Goal: Information Seeking & Learning: Learn about a topic

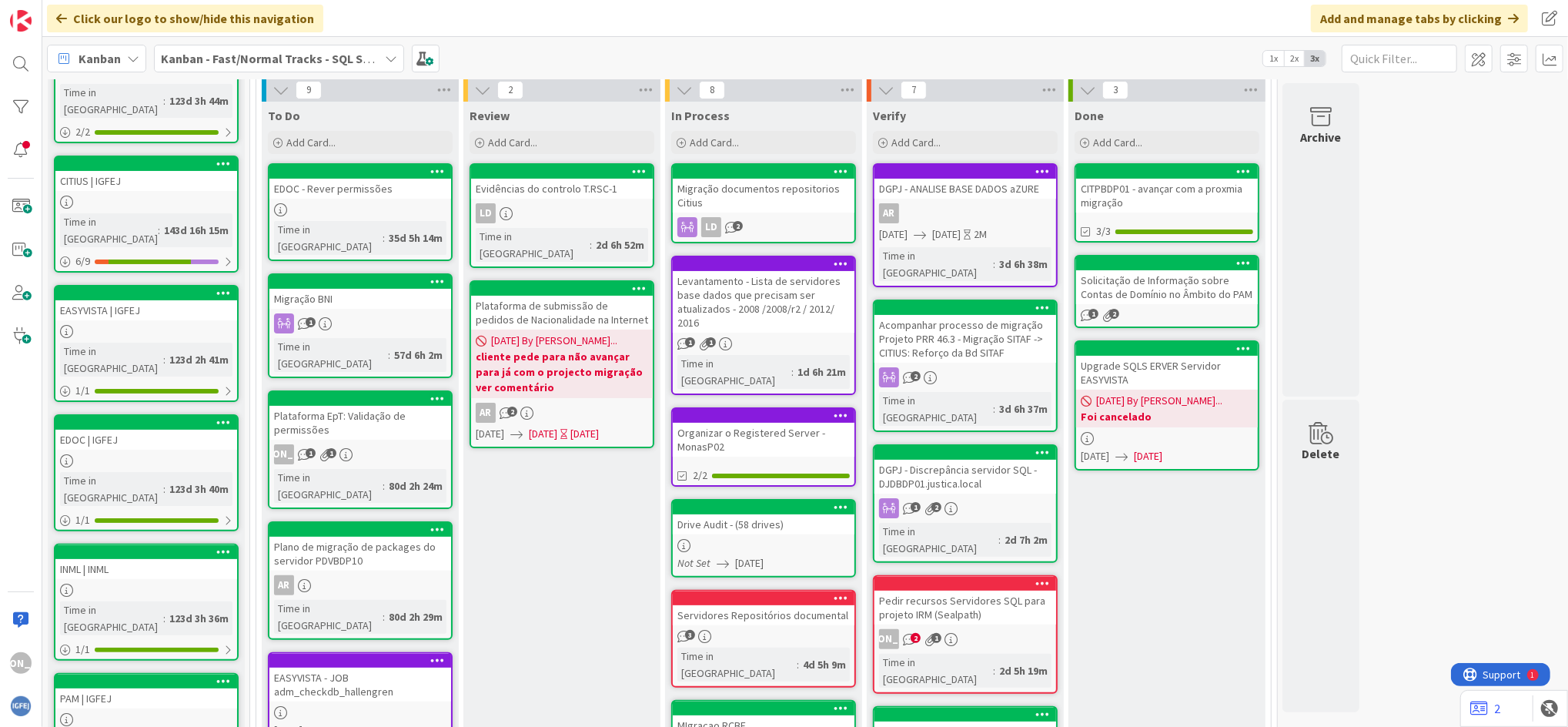
scroll to position [141, 0]
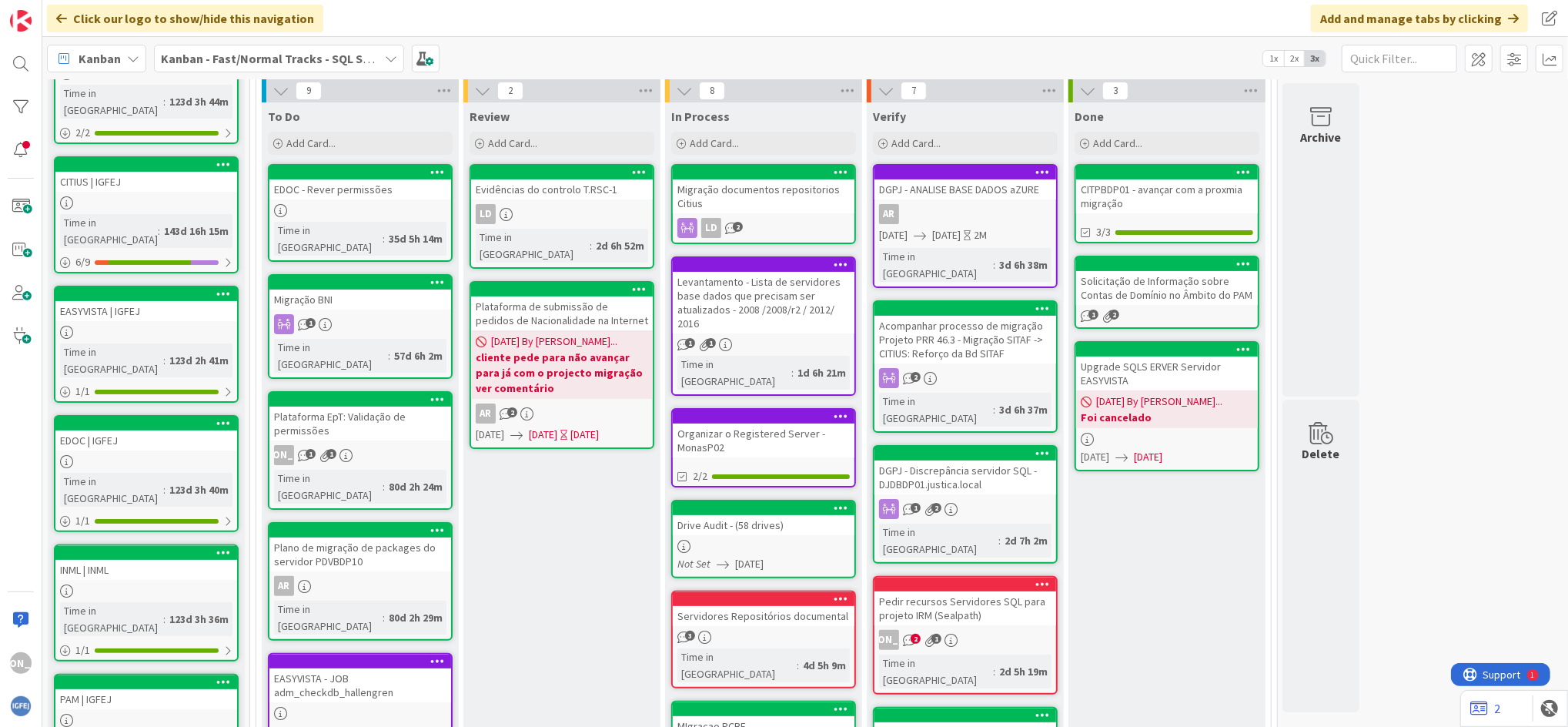
click at [592, 308] on div "Plataforma de submissão de pedidos de Nacionalidade na Internet" at bounding box center [562, 313] width 182 height 34
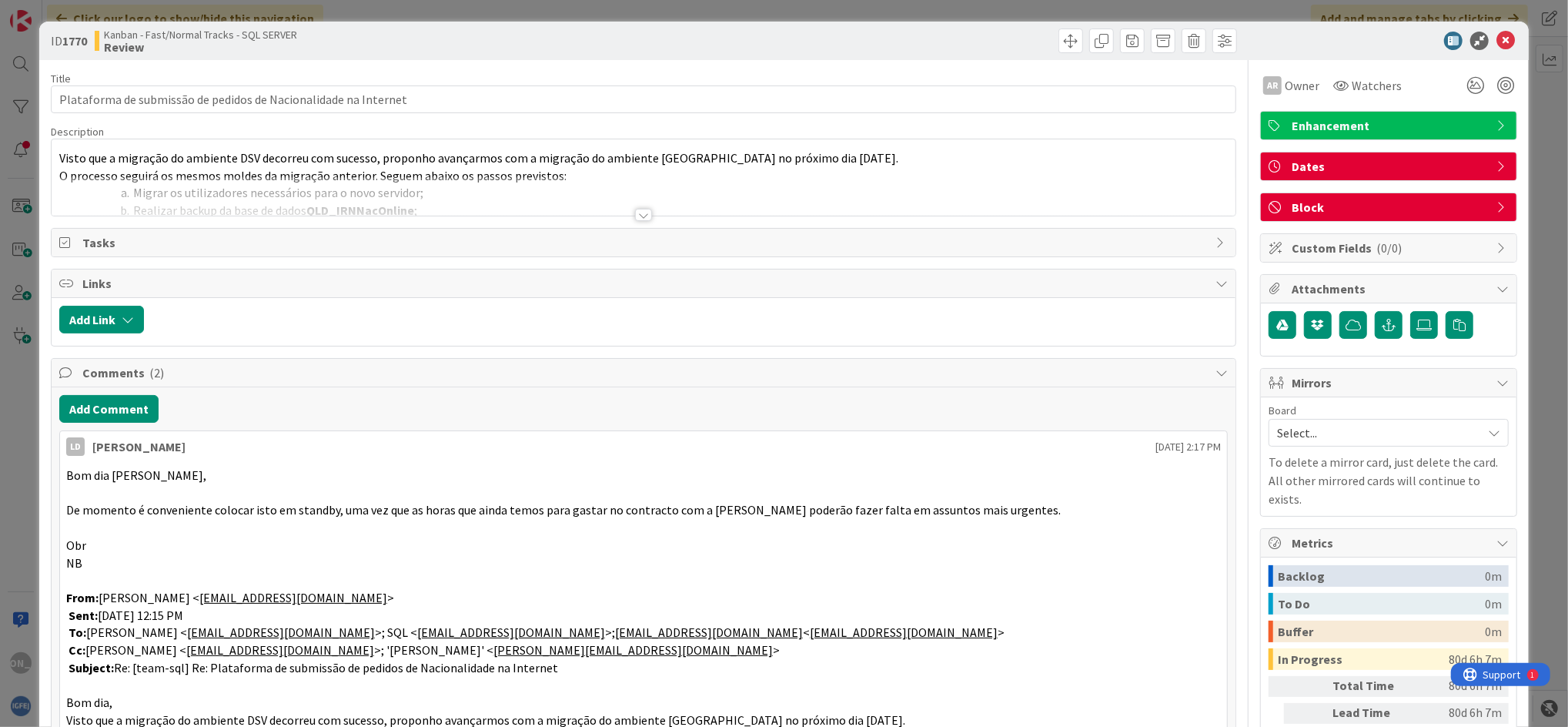
click at [642, 219] on div at bounding box center [644, 215] width 17 height 12
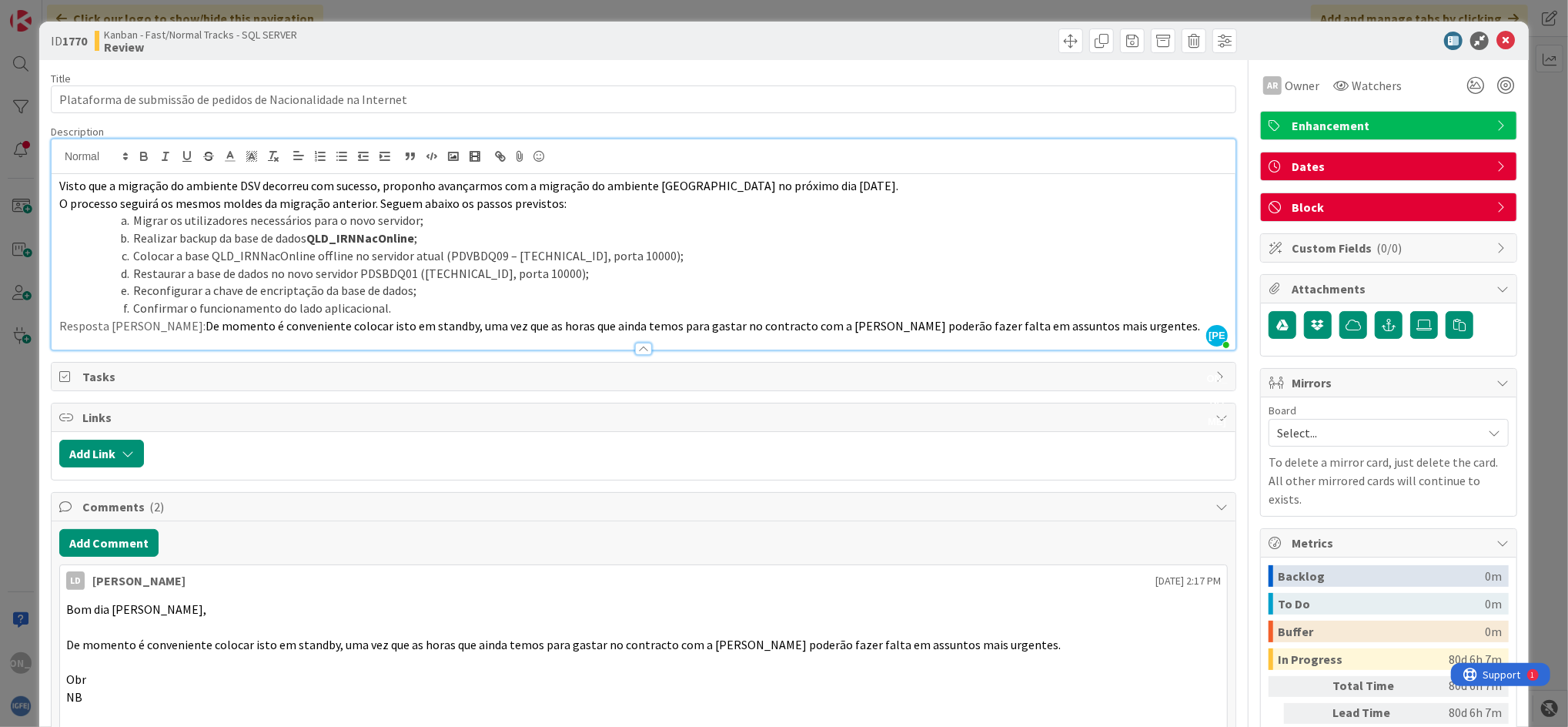
click at [57, 189] on div "Visto que a migração do ambiente DSV decorreu com sucesso, proponho avançarmos …" at bounding box center [643, 262] width 1184 height 176
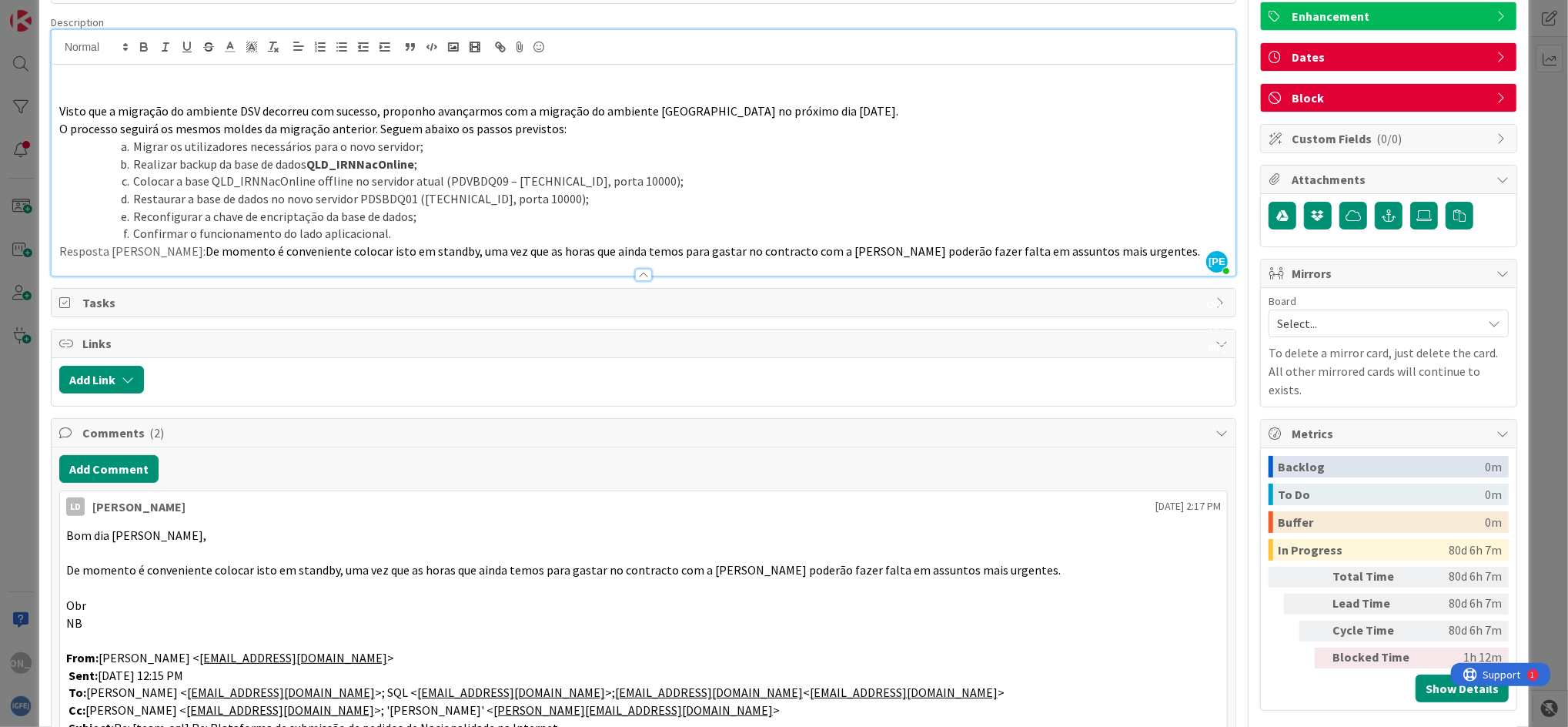
scroll to position [101, 0]
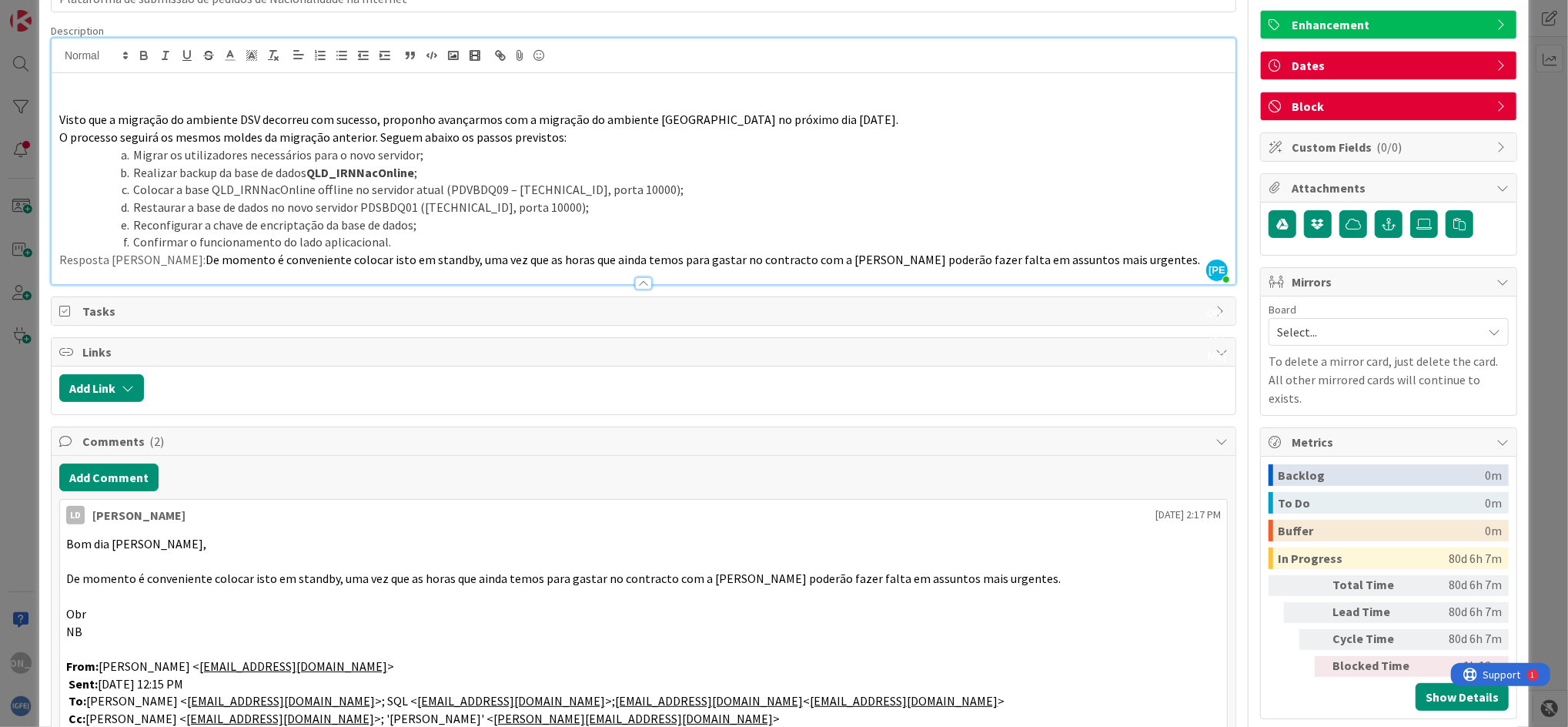
click at [152, 82] on p at bounding box center [643, 85] width 1168 height 18
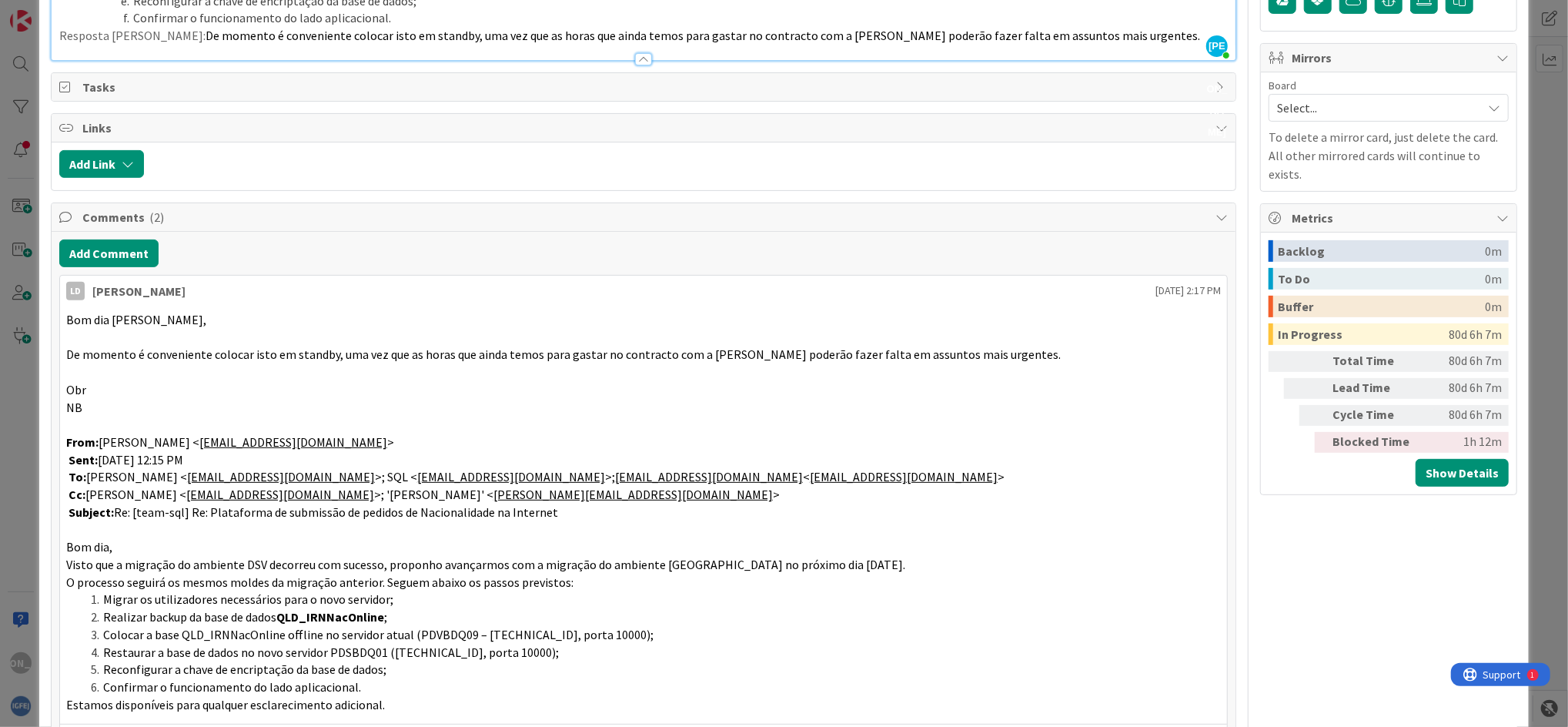
scroll to position [0, 0]
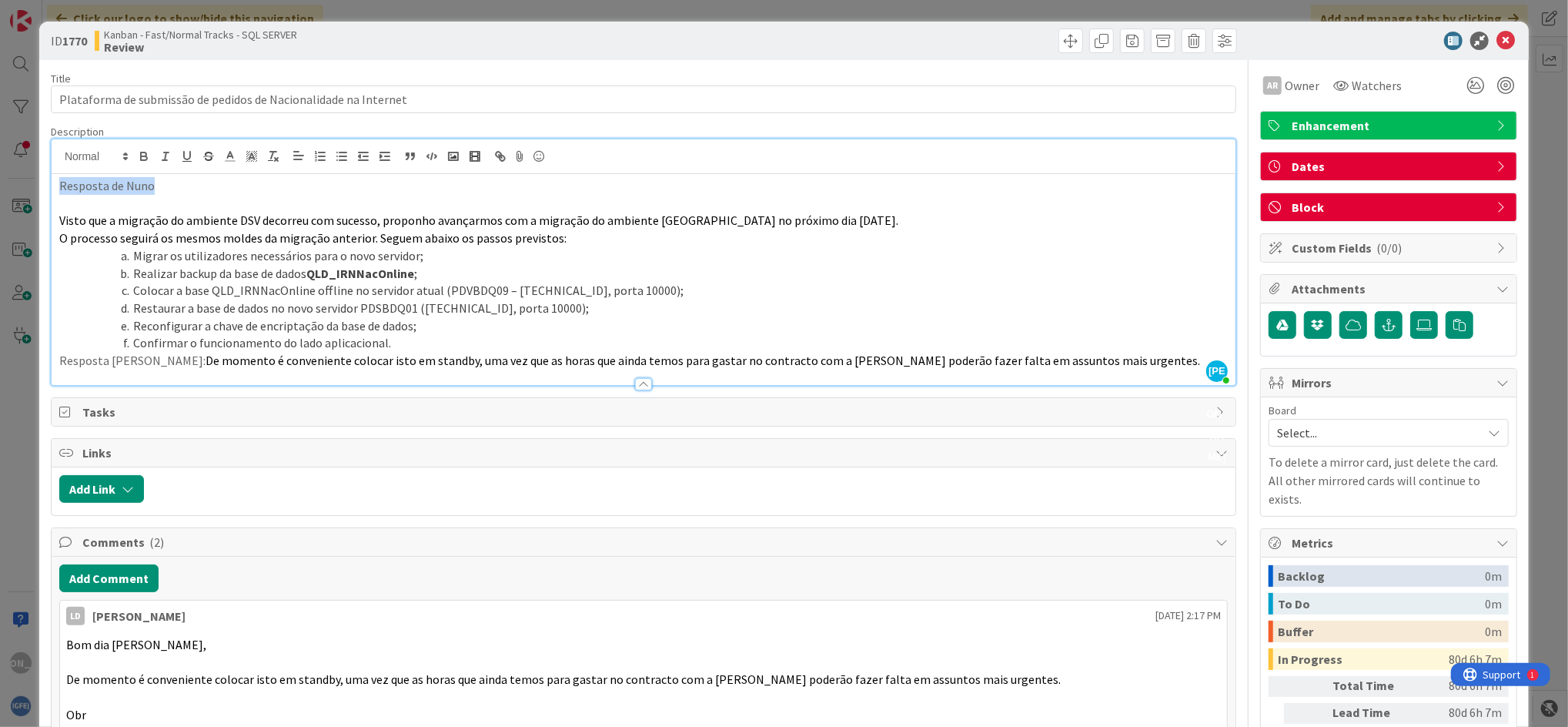
drag, startPoint x: 164, startPoint y: 186, endPoint x: 49, endPoint y: 188, distance: 115.0
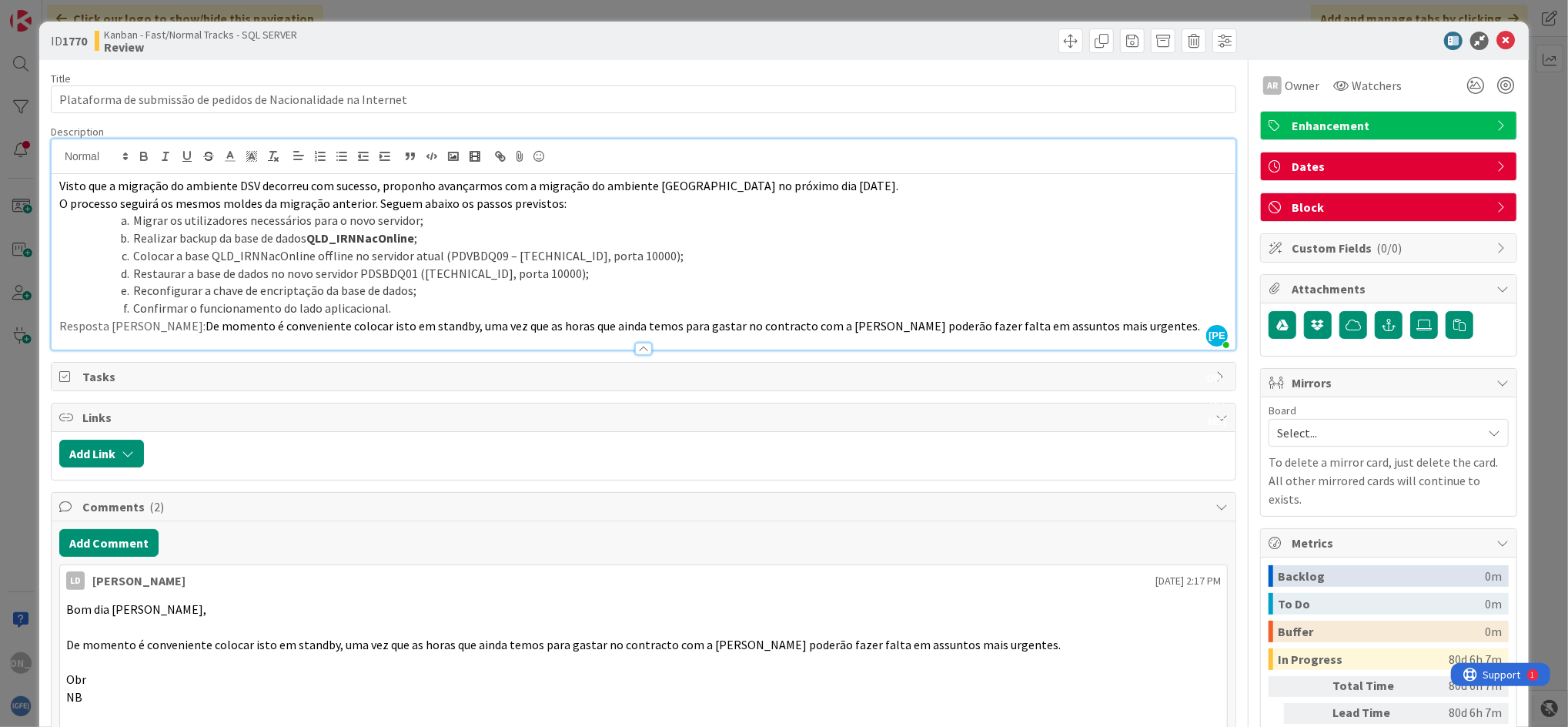
click at [931, 383] on span "Tasks" at bounding box center [645, 376] width 1125 height 19
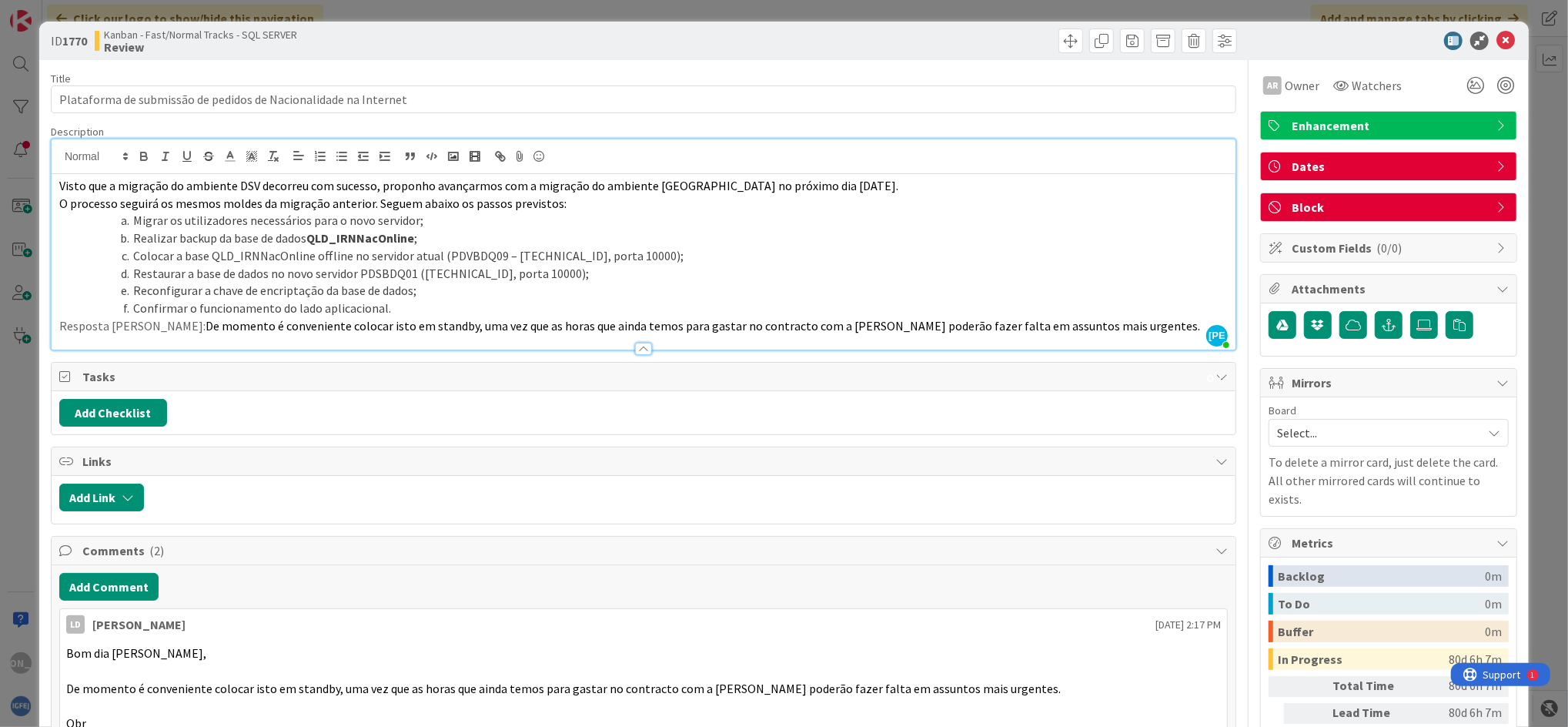
click at [954, 386] on span "Tasks" at bounding box center [645, 376] width 1125 height 19
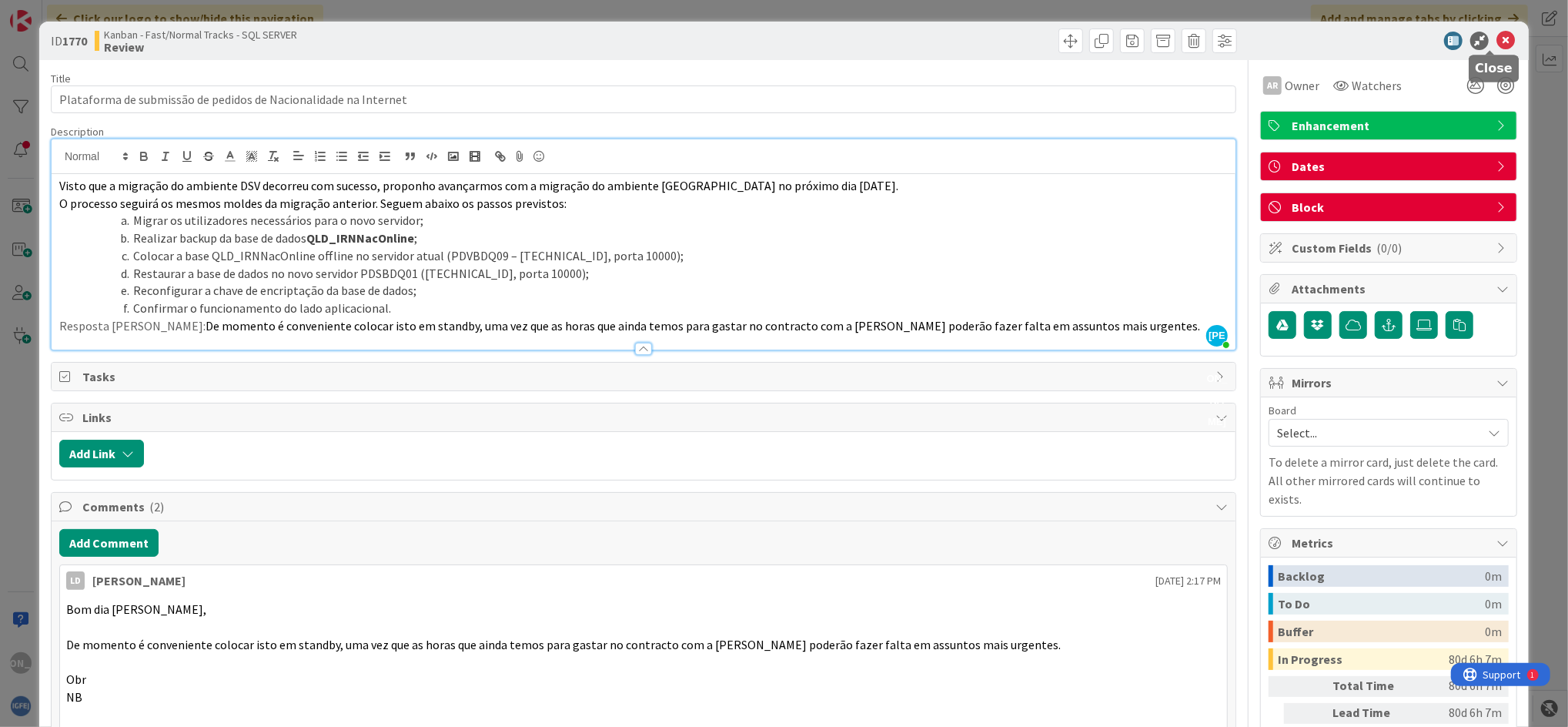
click at [1305, 44] on icon at bounding box center [1506, 41] width 19 height 19
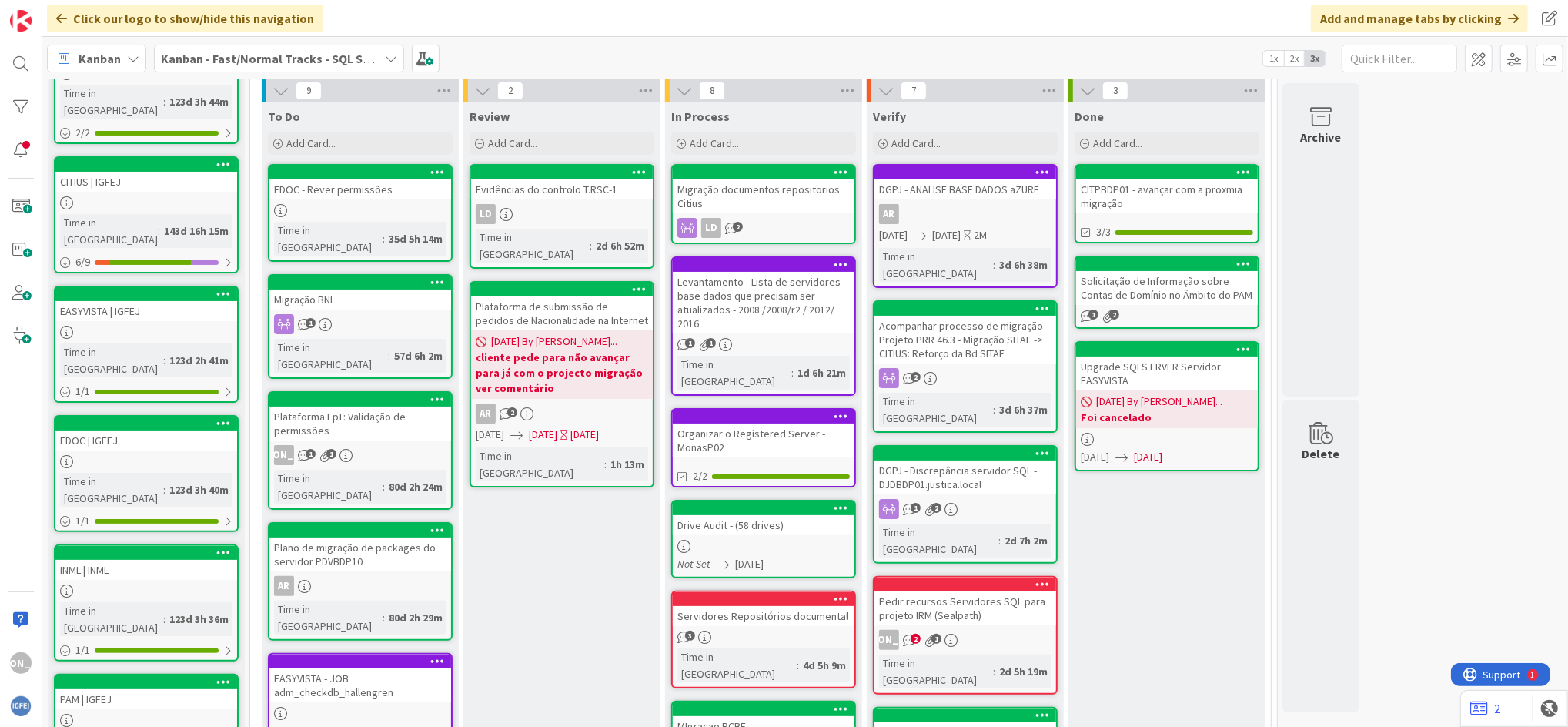
click at [575, 333] on span "[DATE] By [PERSON_NAME]..." at bounding box center [554, 341] width 126 height 16
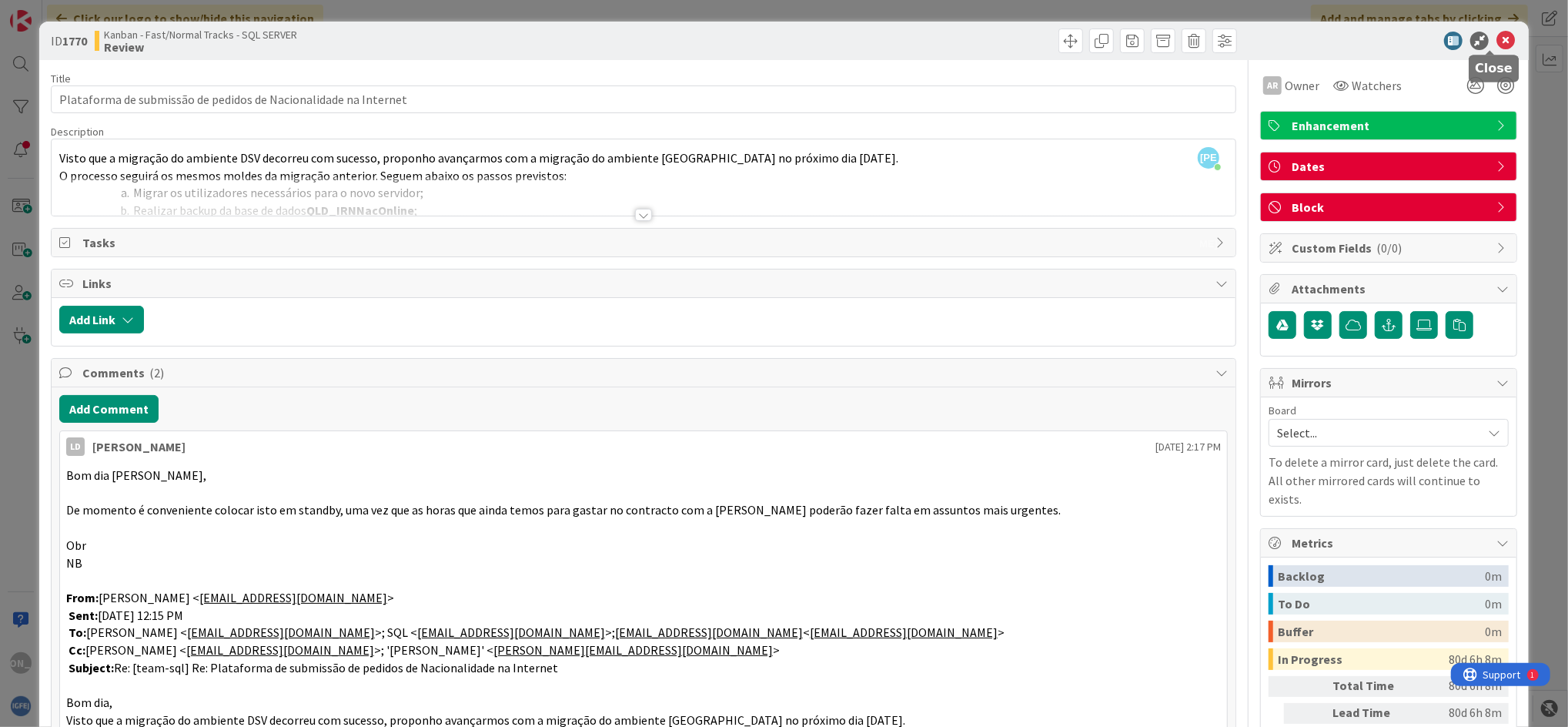
click at [1305, 45] on icon at bounding box center [1506, 41] width 19 height 19
